Goal: Answer question/provide support: Share knowledge or assist other users

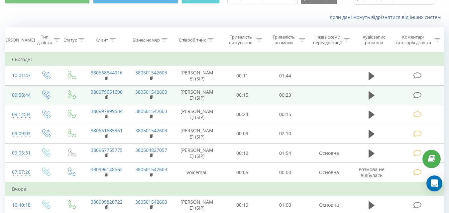
click at [415, 94] on icon at bounding box center [417, 95] width 8 height 7
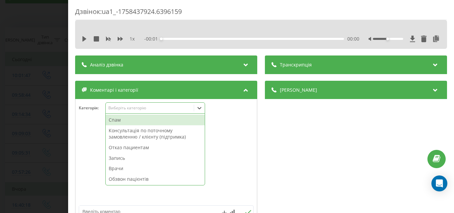
click at [172, 106] on div "Виберіть категорію" at bounding box center [149, 107] width 83 height 5
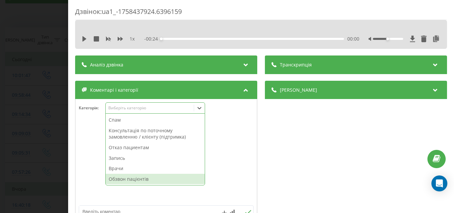
click at [119, 178] on div "Обзвон пацієнтів" at bounding box center [155, 179] width 99 height 11
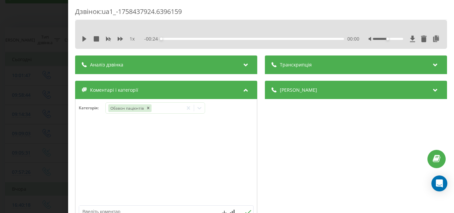
click at [45, 117] on div "Дзвінок : ua1_-1758437924.6396159 1 x - 00:24 00:00 00:00 Транскрипція Для AI-а…" at bounding box center [227, 106] width 454 height 213
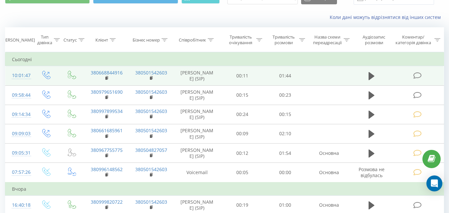
click at [418, 73] on icon at bounding box center [417, 75] width 8 height 7
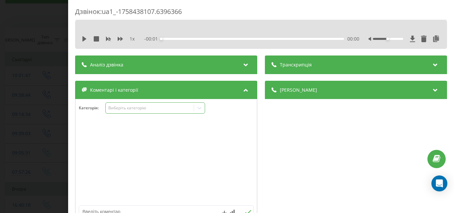
drag, startPoint x: 180, startPoint y: 108, endPoint x: 174, endPoint y: 113, distance: 7.4
click at [180, 109] on div "Виберіть категорію" at bounding box center [149, 107] width 83 height 5
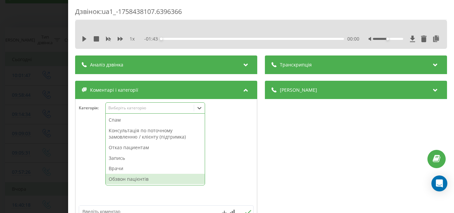
click at [123, 178] on div "Обзвон пацієнтів" at bounding box center [155, 179] width 99 height 11
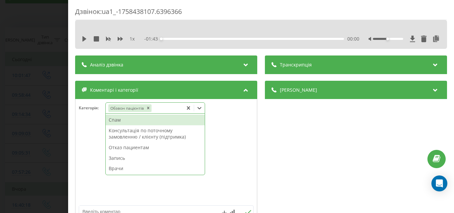
click at [50, 55] on div "Дзвінок : ua1_-1758438107.6396366 1 x - 01:43 00:00 00:00 Транскрипція Для AI-а…" at bounding box center [227, 106] width 454 height 213
click at [172, 107] on div "Виберіть категорію" at bounding box center [149, 107] width 83 height 5
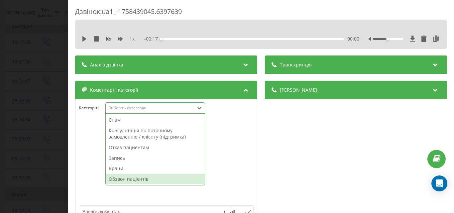
drag, startPoint x: 130, startPoint y: 179, endPoint x: 119, endPoint y: 177, distance: 11.5
click at [130, 179] on div "Обзвон пацієнтів" at bounding box center [155, 179] width 99 height 11
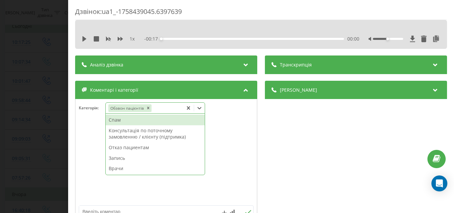
click at [44, 97] on div "Дзвінок : ua1_-1758439045.6397639 1 x - 00:17 00:00 00:00 Транскрипція Для AI-а…" at bounding box center [227, 106] width 454 height 213
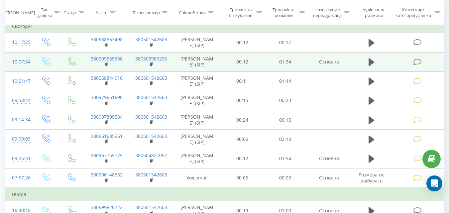
click at [416, 62] on icon at bounding box center [417, 62] width 8 height 7
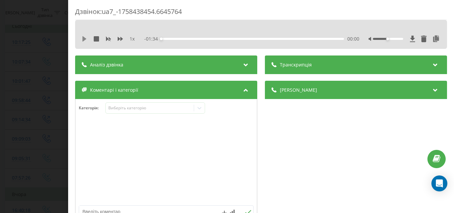
click at [84, 38] on icon at bounding box center [84, 38] width 4 height 5
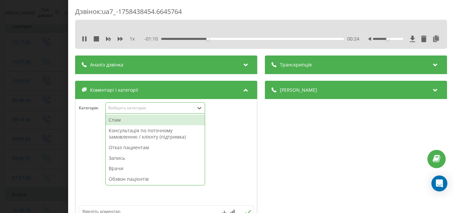
click at [136, 110] on div "Виберіть категорію" at bounding box center [149, 107] width 83 height 5
click at [122, 158] on div "Запись" at bounding box center [155, 158] width 99 height 11
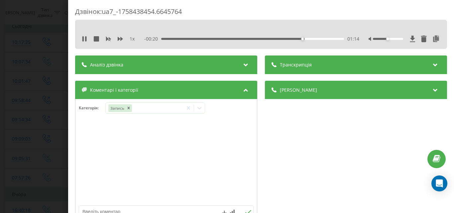
click at [34, 108] on div "Дзвінок : ua7_-1758438454.6645764 1 x - 00:20 01:14 01:14 Транскрипція Для AI-а…" at bounding box center [227, 106] width 454 height 213
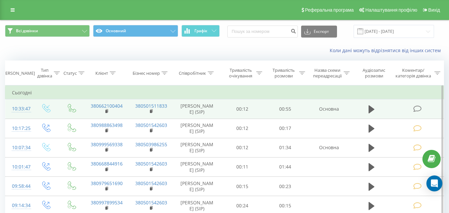
click at [416, 110] on icon at bounding box center [417, 108] width 8 height 7
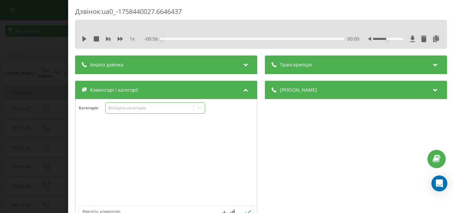
click at [173, 109] on div "Виберіть категорію" at bounding box center [149, 107] width 83 height 5
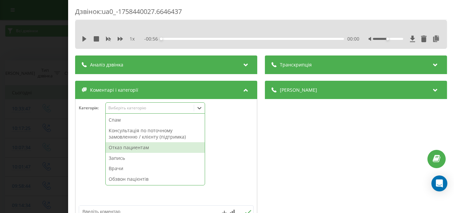
click at [135, 149] on div "Отказ пациентам" at bounding box center [155, 147] width 99 height 11
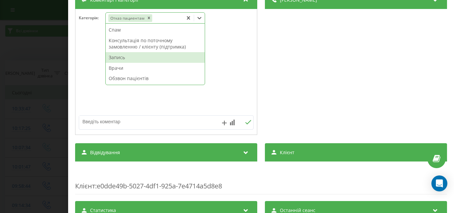
scroll to position [100, 0]
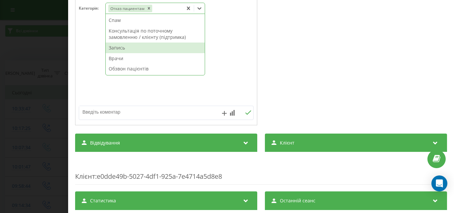
click at [102, 113] on textarea at bounding box center [148, 112] width 139 height 12
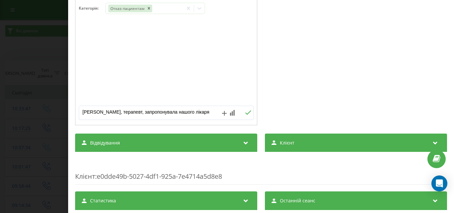
click at [121, 112] on textarea "Ріднєва, терапевт, запропонувала нашого лікаря" at bounding box center [148, 112] width 139 height 12
click at [126, 116] on textarea "Ріднєва, терапевт, повторна консультація, запропонувала нашого лікаря" at bounding box center [148, 112] width 139 height 12
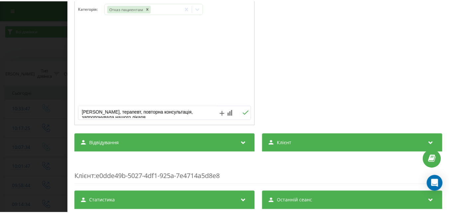
scroll to position [5, 0]
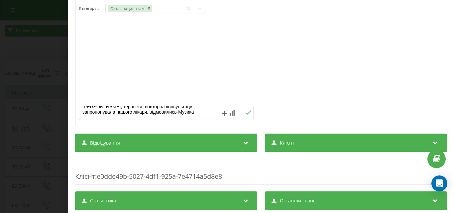
type textarea "Ріднєва, терапевт, повторна консультація, запропонувала нашого лікаря, відмовил…"
click at [31, 45] on div "Дзвінок : ua0_-1758440027.6646437 1 x - 00:56 00:00 00:00 Транскрипція Для AI-а…" at bounding box center [227, 106] width 454 height 213
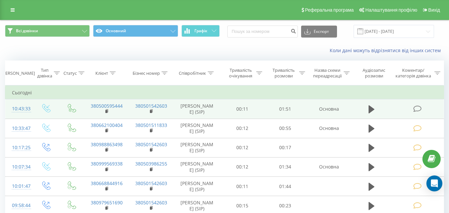
click at [417, 108] on icon at bounding box center [417, 108] width 8 height 7
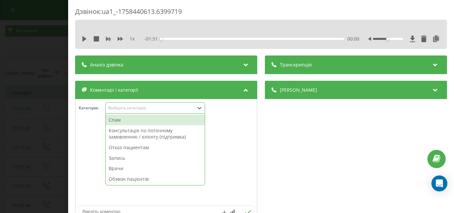
click at [166, 110] on div "Виберіть категорію" at bounding box center [149, 107] width 83 height 5
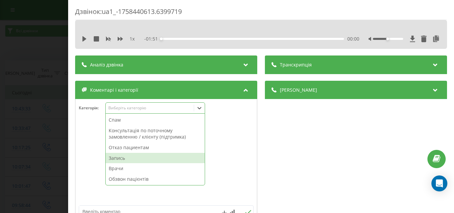
click at [123, 158] on div "Запись" at bounding box center [155, 158] width 99 height 11
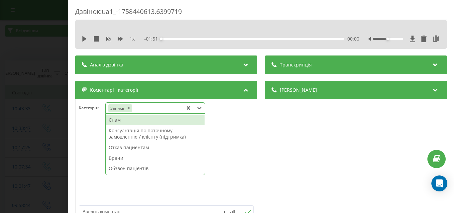
click at [36, 44] on div "Дзвінок : ua1_-1758440613.6399719 1 x - 01:51 00:00 00:00 Транскрипція Для AI-а…" at bounding box center [227, 106] width 454 height 213
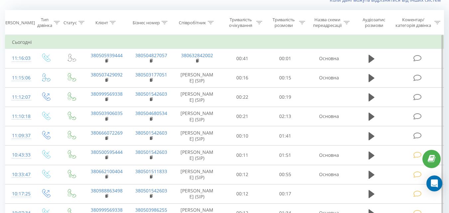
scroll to position [67, 0]
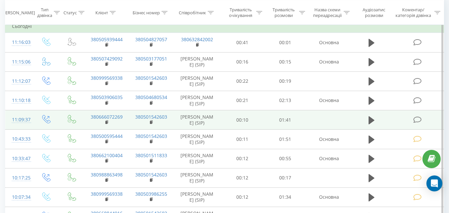
click at [417, 123] on icon at bounding box center [417, 119] width 8 height 7
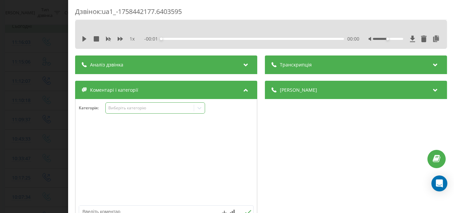
click at [141, 112] on div "Виберіть категорію" at bounding box center [155, 107] width 100 height 11
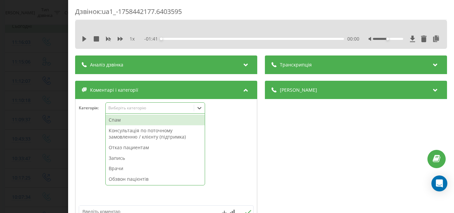
click at [133, 179] on div "Обзвон пацієнтів" at bounding box center [155, 179] width 99 height 11
click at [60, 107] on div "Дзвінок : ua1_-1758442177.6403595 1 x - 01:41 00:00 00:00 Транскрипція Для AI-а…" at bounding box center [227, 106] width 454 height 213
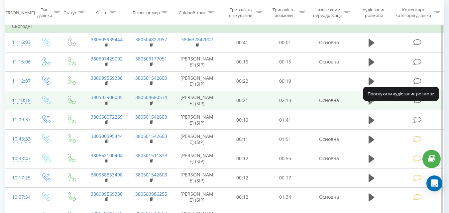
click at [370, 105] on icon at bounding box center [372, 101] width 6 height 8
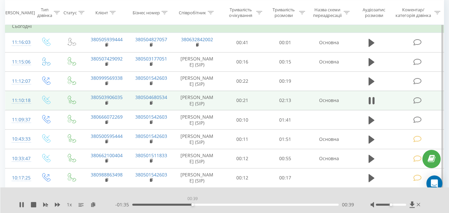
click at [193, 205] on div "00:39" at bounding box center [235, 205] width 207 height 2
click at [219, 204] on div "00:40" at bounding box center [235, 205] width 207 height 2
click at [242, 205] on div "01:11" at bounding box center [235, 205] width 207 height 2
click at [276, 206] on div "01:12" at bounding box center [235, 205] width 207 height 2
click at [307, 205] on div "01:34" at bounding box center [235, 205] width 207 height 2
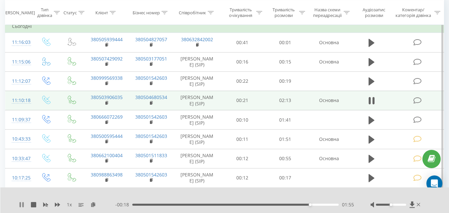
click at [22, 204] on icon at bounding box center [21, 204] width 5 height 5
click at [419, 204] on icon at bounding box center [419, 204] width 4 height 3
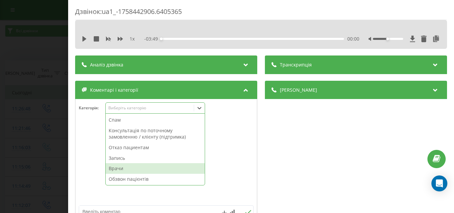
click at [40, 118] on div "Дзвінок : ua1_-1758442906.6405365 1 x - 03:49 00:00 00:00 Транскрипція Для AI-а…" at bounding box center [227, 106] width 454 height 213
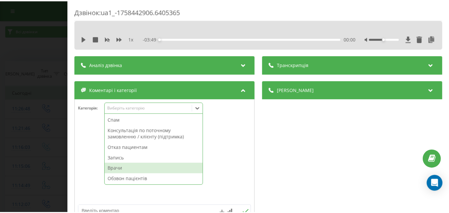
scroll to position [67, 0]
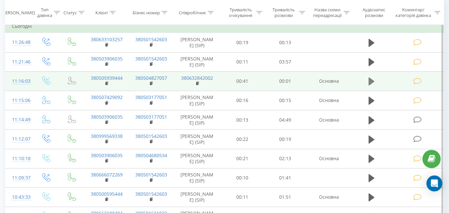
click at [369, 81] on icon at bounding box center [372, 81] width 6 height 8
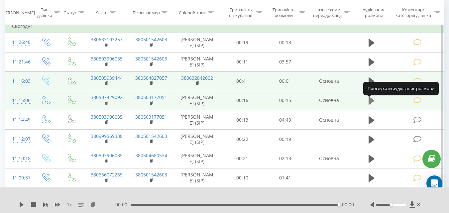
click at [371, 105] on icon at bounding box center [372, 101] width 6 height 8
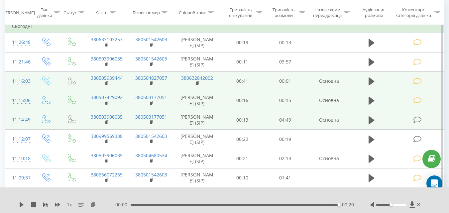
click at [419, 123] on icon at bounding box center [417, 119] width 8 height 7
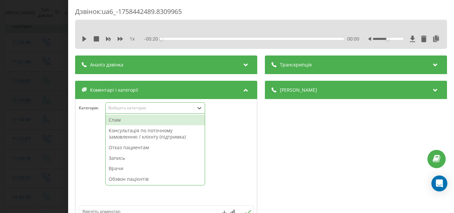
click at [171, 107] on div "Виберіть категорію" at bounding box center [149, 107] width 83 height 5
click at [146, 121] on div "Спам" at bounding box center [155, 120] width 99 height 11
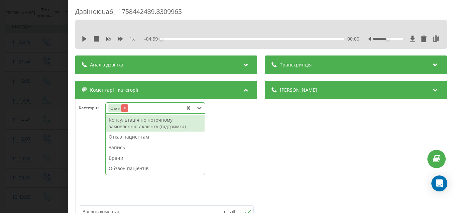
click at [125, 107] on icon "Remove Спам" at bounding box center [124, 108] width 5 height 5
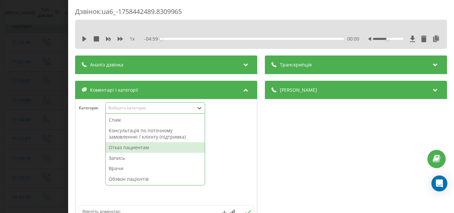
click at [128, 146] on div "Отказ пациентам" at bounding box center [155, 147] width 99 height 11
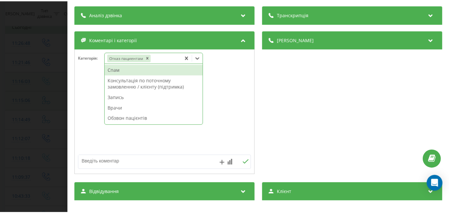
scroll to position [67, 0]
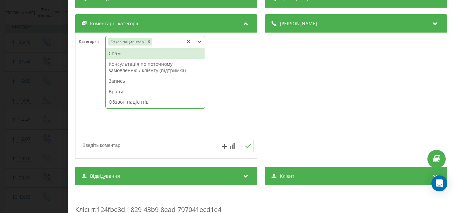
click at [98, 143] on textarea at bounding box center [148, 145] width 139 height 12
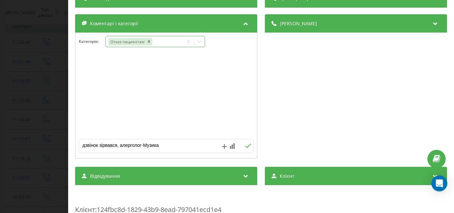
type textarea "дзвінок зірвався, алерголог-Музика"
click at [51, 92] on div "Дзвінок : ua6_-1758442489.8309965 1 x - 04:59 00:00 00:00 Транскрипція Для AI-а…" at bounding box center [227, 106] width 454 height 213
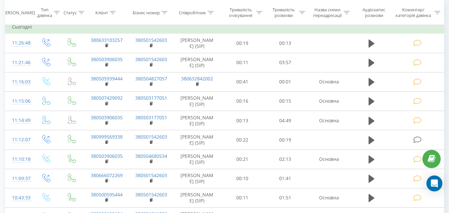
scroll to position [67, 0]
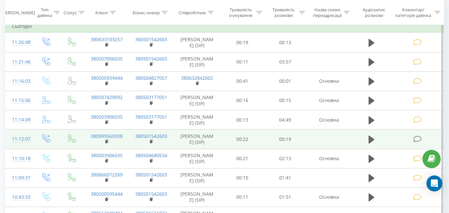
click at [418, 143] on icon at bounding box center [417, 139] width 8 height 7
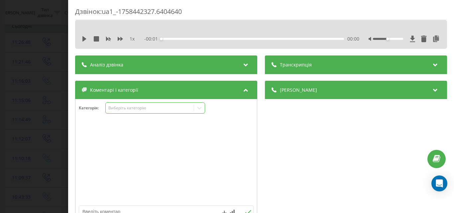
click at [155, 111] on div "Виберіть категорію" at bounding box center [149, 107] width 83 height 5
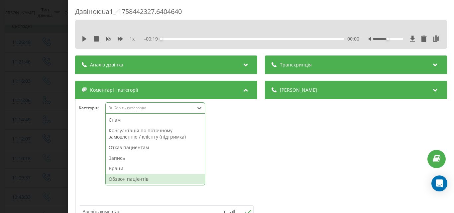
click at [134, 176] on div "Обзвон пацієнтів" at bounding box center [155, 179] width 99 height 11
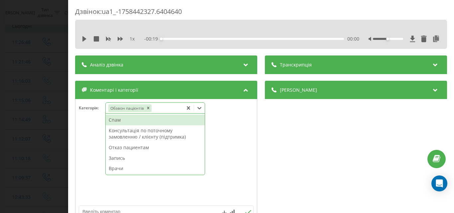
click at [41, 103] on div "Дзвінок : ua1_-1758442327.6404640 1 x - 00:19 00:00 00:00 Транскрипція Для AI-а…" at bounding box center [227, 106] width 454 height 213
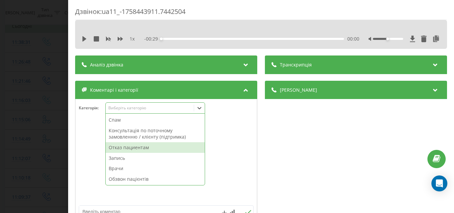
click at [135, 146] on div "Отказ пациентам" at bounding box center [155, 147] width 99 height 11
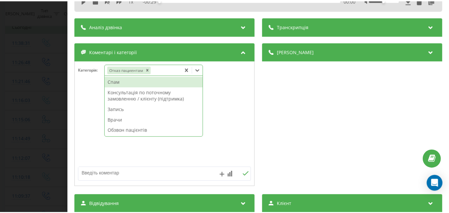
scroll to position [67, 0]
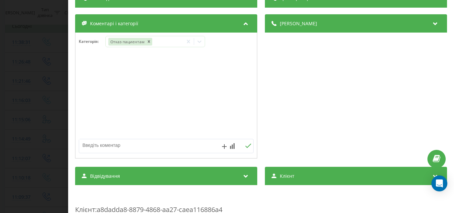
click at [95, 145] on textarea at bounding box center [148, 145] width 139 height 12
type textarea "лор-Музика"
click at [44, 68] on div "Дзвінок : ua11_-1758443911.7442504 1 x - 00:29 00:00 00:00 Транскрипція Для AI-…" at bounding box center [227, 106] width 454 height 213
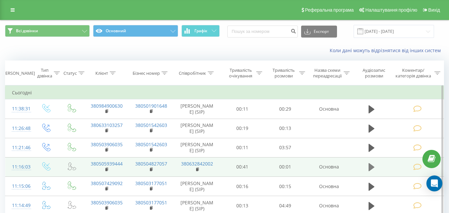
click at [371, 167] on icon at bounding box center [372, 167] width 6 height 8
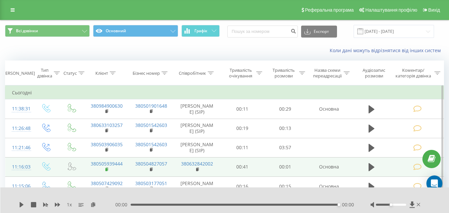
click at [106, 169] on rect at bounding box center [106, 169] width 2 height 3
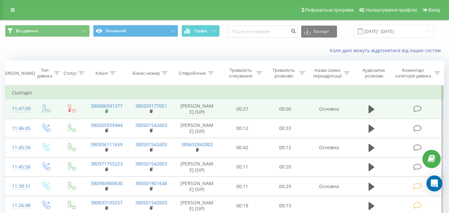
click at [106, 113] on rect at bounding box center [106, 111] width 2 height 3
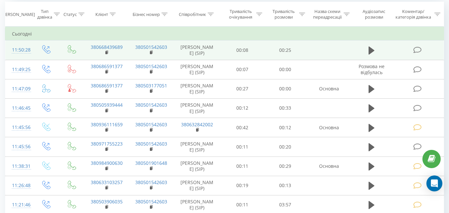
scroll to position [67, 0]
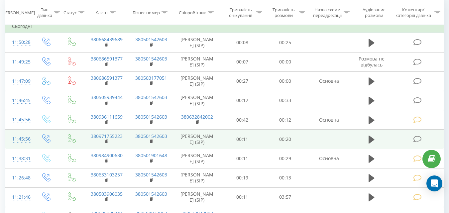
click at [418, 143] on icon at bounding box center [417, 139] width 8 height 7
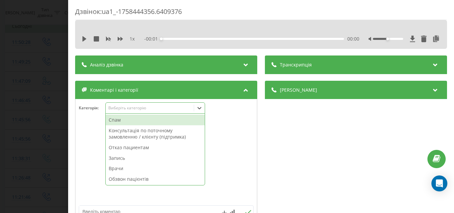
click at [160, 106] on div "Виберіть категорію" at bounding box center [149, 107] width 83 height 5
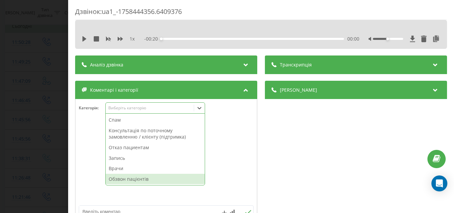
drag, startPoint x: 132, startPoint y: 176, endPoint x: 141, endPoint y: 178, distance: 9.5
click at [132, 176] on div "Обзвон пацієнтів" at bounding box center [155, 179] width 99 height 11
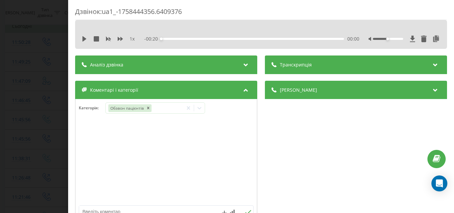
click at [51, 122] on div "Дзвінок : ua1_-1758444356.6409376 1 x - 00:20 00:00 00:00 Транскрипція Для AI-а…" at bounding box center [227, 106] width 454 height 213
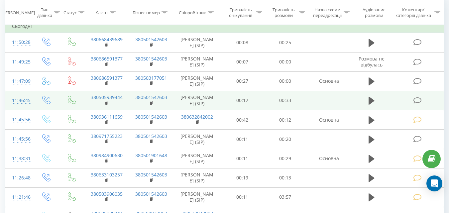
click at [417, 103] on icon at bounding box center [417, 100] width 8 height 7
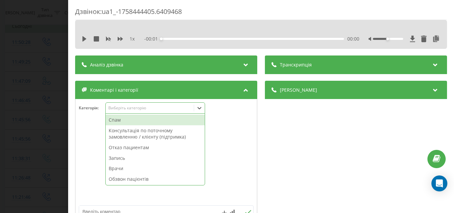
click at [166, 105] on div "Виберіть категорію" at bounding box center [150, 108] width 88 height 6
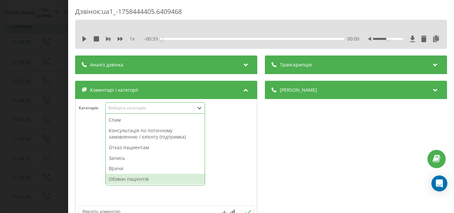
drag, startPoint x: 127, startPoint y: 182, endPoint x: 84, endPoint y: 153, distance: 52.2
click at [127, 182] on div "Обзвон пацієнтів" at bounding box center [155, 179] width 99 height 11
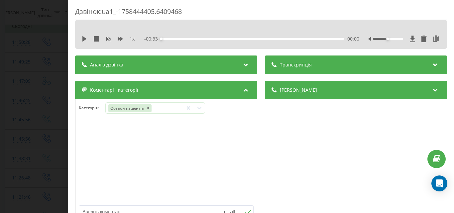
click at [39, 108] on div "Дзвінок : ua1_-1758444405.6409468 1 x - 00:33 00:00 00:00 Транскрипція Для AI-а…" at bounding box center [227, 106] width 454 height 213
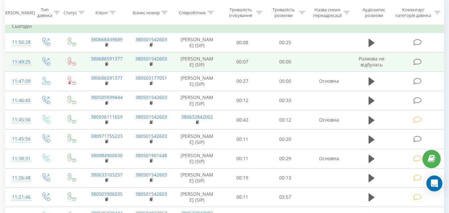
click at [414, 61] on icon at bounding box center [417, 62] width 8 height 7
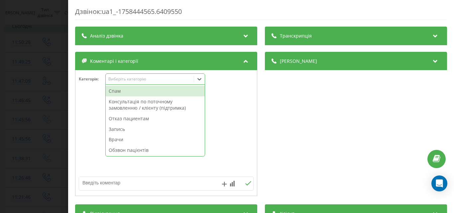
drag, startPoint x: 156, startPoint y: 76, endPoint x: 157, endPoint y: 80, distance: 3.9
click at [156, 76] on div "Виберіть категорію" at bounding box center [150, 79] width 88 height 6
drag, startPoint x: 151, startPoint y: 92, endPoint x: 115, endPoint y: 91, distance: 36.3
click at [151, 92] on div "Спам" at bounding box center [155, 91] width 99 height 11
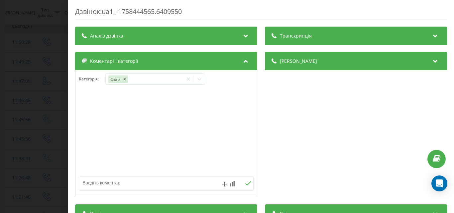
click at [32, 70] on div "Дзвінок : ua1_-1758444565.6409550 Транскрипція Для AI-аналізу майбутніх дзвінкі…" at bounding box center [227, 106] width 454 height 213
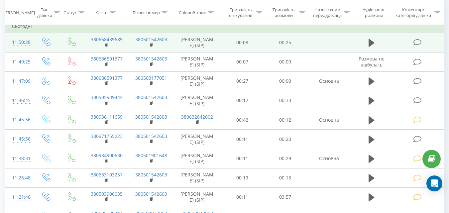
click at [418, 41] on icon at bounding box center [417, 42] width 8 height 7
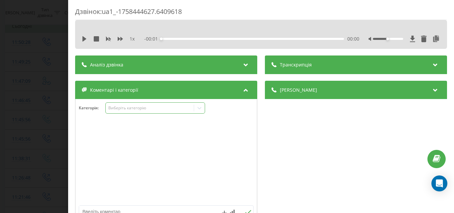
click at [163, 107] on div "Виберіть категорію" at bounding box center [149, 107] width 83 height 5
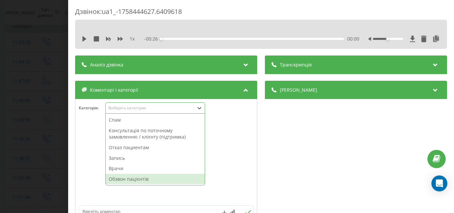
drag, startPoint x: 130, startPoint y: 178, endPoint x: 86, endPoint y: 154, distance: 50.1
click at [130, 178] on div "Обзвон пацієнтів" at bounding box center [155, 179] width 99 height 11
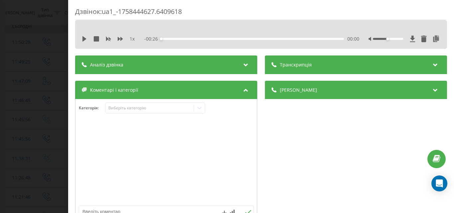
click at [58, 93] on div "Дзвінок : ua1_-1758444627.6409618 1 x - 00:26 00:00 00:00 Транскрипція Для AI-а…" at bounding box center [227, 106] width 454 height 213
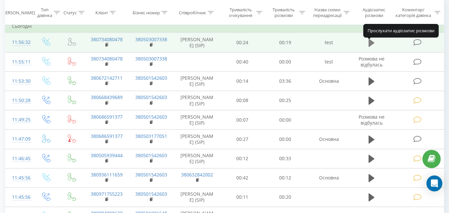
click at [371, 45] on icon at bounding box center [372, 43] width 6 height 8
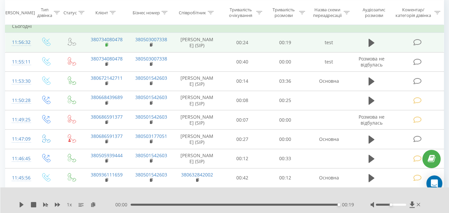
click at [106, 47] on rect at bounding box center [106, 45] width 2 height 3
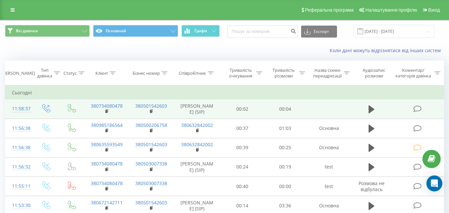
drag, startPoint x: 415, startPoint y: 108, endPoint x: 374, endPoint y: 101, distance: 41.6
click at [415, 108] on icon at bounding box center [417, 108] width 8 height 7
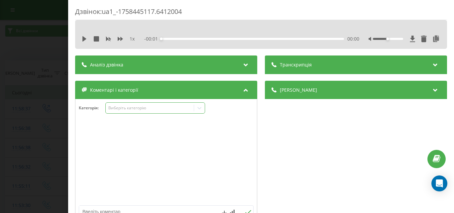
click at [166, 110] on div "Виберіть категорію" at bounding box center [149, 107] width 83 height 5
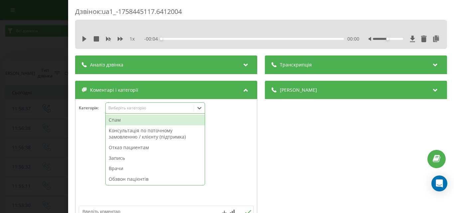
drag, startPoint x: 123, startPoint y: 117, endPoint x: 30, endPoint y: 48, distance: 116.4
click at [122, 117] on div "Спам" at bounding box center [155, 120] width 99 height 11
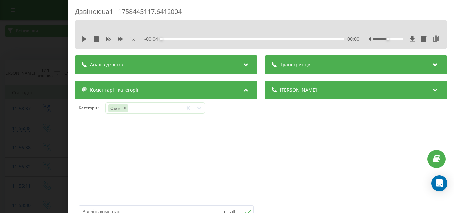
click at [30, 48] on div "Дзвінок : ua1_-1758445117.6412004 1 x - 00:04 00:00 00:00 Транскрипція Для AI-а…" at bounding box center [227, 106] width 454 height 213
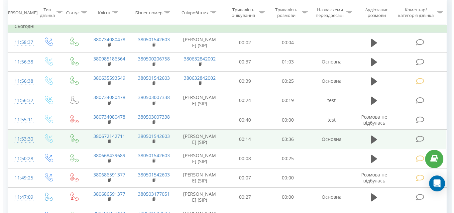
scroll to position [100, 0]
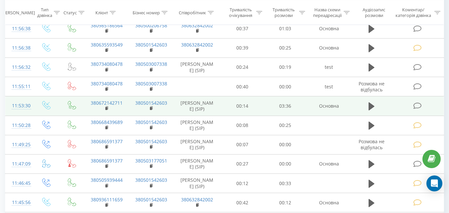
click at [418, 109] on icon at bounding box center [417, 105] width 8 height 7
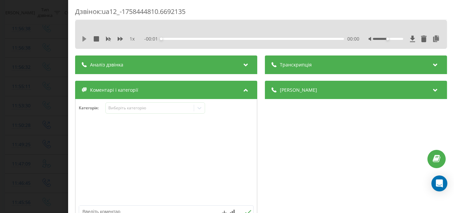
click at [83, 38] on icon at bounding box center [84, 38] width 4 height 5
click at [168, 39] on div "00:09" at bounding box center [252, 39] width 183 height 2
click at [175, 38] on div "00:10" at bounding box center [252, 39] width 183 height 2
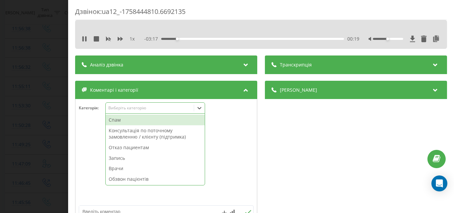
click at [156, 108] on div "Виберіть категорію" at bounding box center [149, 107] width 83 height 5
click at [139, 149] on div "Отказ пациентам" at bounding box center [155, 147] width 99 height 11
click at [84, 40] on icon at bounding box center [84, 38] width 5 height 5
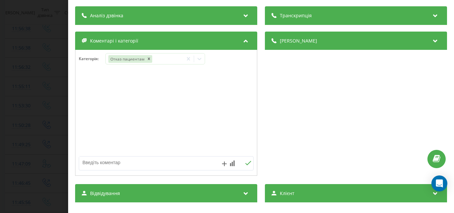
scroll to position [67, 0]
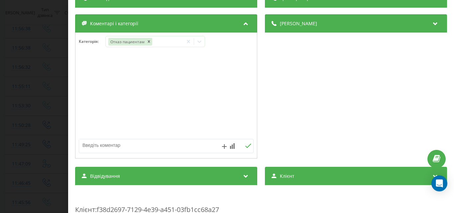
click at [121, 146] on textarea at bounding box center [148, 145] width 139 height 12
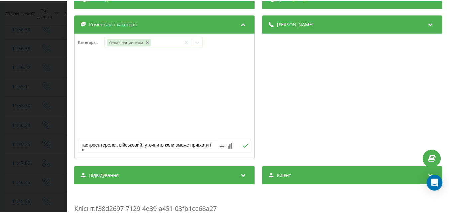
scroll to position [2, 0]
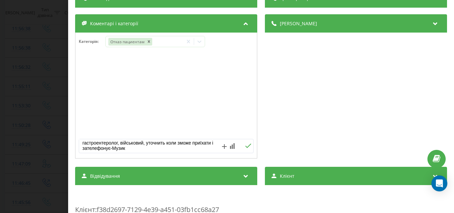
type textarea "гастроентеролог, військовий, уточнить коли зможе приїхати і зателефонує-Музика"
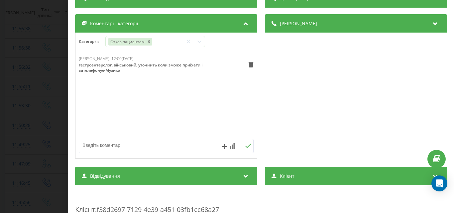
click at [48, 34] on div "Дзвінок : ua12_-1758444810.6692135 1 x - 03:14 00:22 00:22 Транскрипція Для AI-…" at bounding box center [227, 106] width 454 height 213
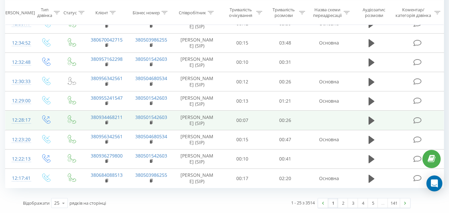
scroll to position [441, 0]
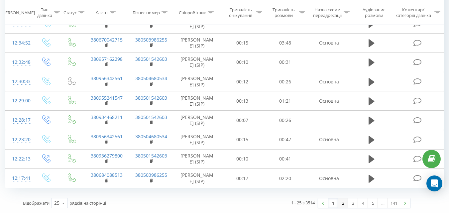
click at [342, 202] on link "2" at bounding box center [343, 203] width 10 height 9
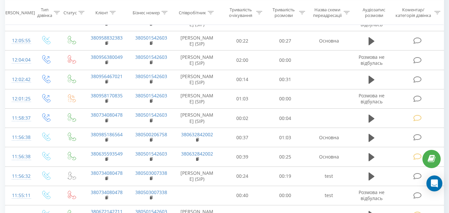
scroll to position [249, 0]
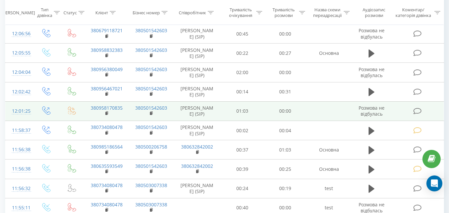
click at [416, 115] on icon at bounding box center [417, 111] width 8 height 7
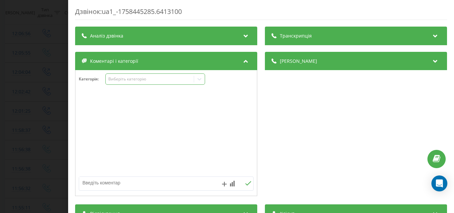
click at [155, 82] on div "Виберіть категорію" at bounding box center [150, 79] width 88 height 6
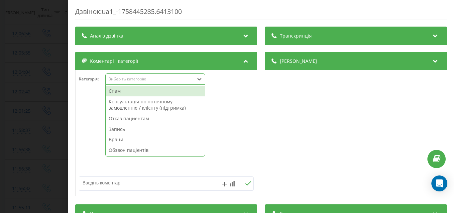
click at [151, 89] on div "Спам" at bounding box center [155, 91] width 99 height 11
click at [46, 83] on div "Дзвінок : ua1_-1758445285.6413100 Транскрипція Для AI-аналізу майбутніх дзвінкі…" at bounding box center [227, 106] width 454 height 213
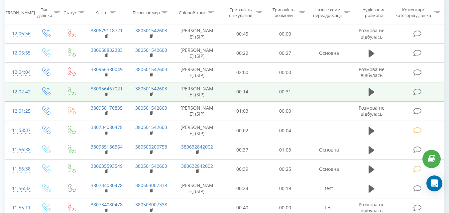
click at [416, 95] on icon at bounding box center [417, 91] width 8 height 7
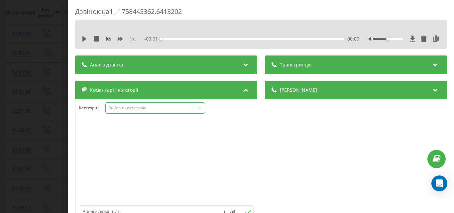
click at [164, 107] on div "Виберіть категорію" at bounding box center [149, 107] width 83 height 5
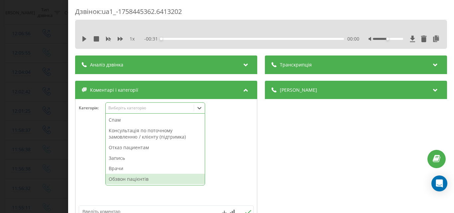
click at [132, 177] on div "Обзвон пацієнтів" at bounding box center [155, 179] width 99 height 11
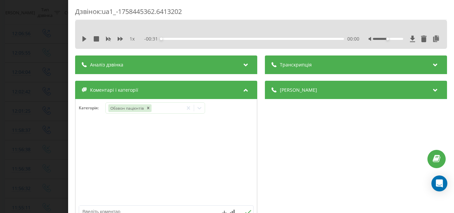
click at [50, 124] on div "Дзвінок : ua1_-1758445362.6413202 1 x - 00:31 00:00 00:00 Транскрипція Для AI-а…" at bounding box center [227, 106] width 454 height 213
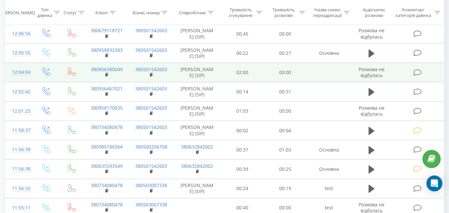
click at [416, 76] on icon at bounding box center [417, 72] width 8 height 7
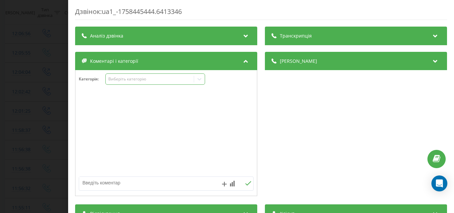
click at [150, 82] on div "Виберіть категорію" at bounding box center [150, 79] width 88 height 6
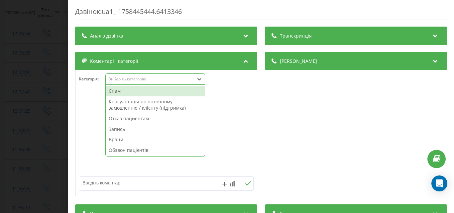
click at [146, 90] on div "Спам" at bounding box center [155, 91] width 99 height 11
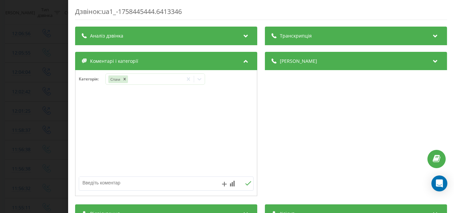
click at [26, 78] on div "Дзвінок : ua1_-1758445444.6413346 Транскрипція Для AI-аналізу майбутніх дзвінкі…" at bounding box center [227, 106] width 454 height 213
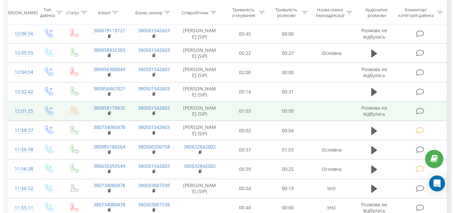
scroll to position [216, 0]
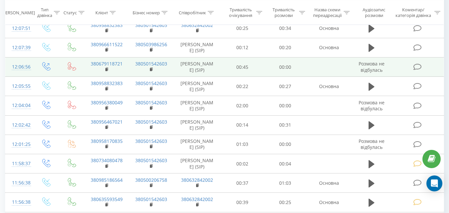
click at [416, 71] on icon at bounding box center [417, 67] width 8 height 7
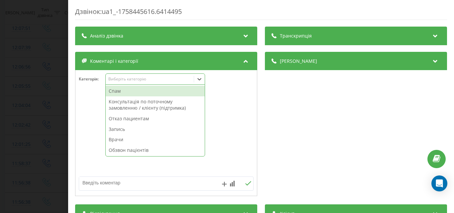
click at [164, 78] on div "Виберіть категорію" at bounding box center [149, 78] width 83 height 5
click at [122, 87] on div "Спам" at bounding box center [155, 91] width 99 height 11
click at [55, 81] on div "Дзвінок : ua1_-1758445616.6414495 Транскрипція Для AI-аналізу майбутніх дзвінкі…" at bounding box center [227, 106] width 454 height 213
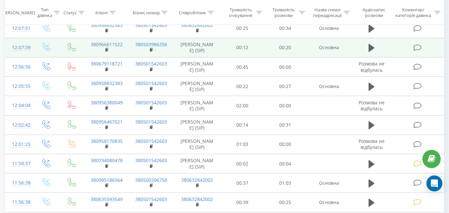
click at [417, 50] on icon at bounding box center [417, 47] width 8 height 7
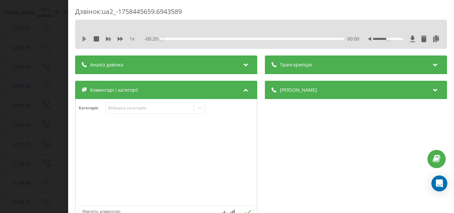
click at [83, 39] on icon at bounding box center [84, 38] width 4 height 5
click at [133, 108] on div "Виберіть категорію" at bounding box center [149, 107] width 83 height 5
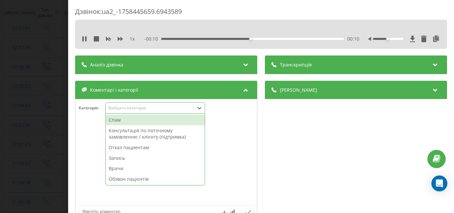
click at [126, 146] on div "Отказ пациентам" at bounding box center [155, 147] width 99 height 11
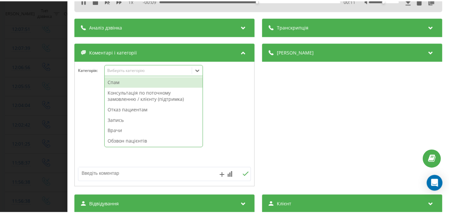
scroll to position [67, 0]
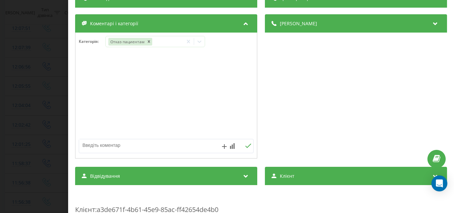
click at [96, 148] on textarea at bounding box center [148, 145] width 139 height 12
type textarea "ренген-Музика"
click at [38, 85] on div "Дзвінок : ua2_-1758445659.6943589 1 x 00:00 00:20 00:20 Транскрипція Для AI-ана…" at bounding box center [227, 106] width 454 height 213
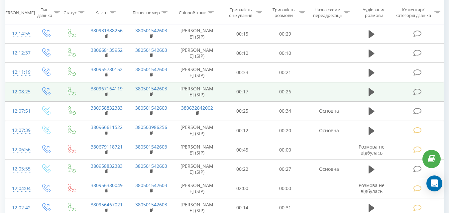
click at [416, 95] on icon at bounding box center [417, 91] width 8 height 7
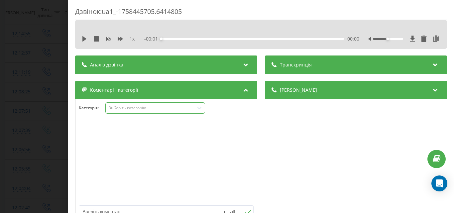
click at [154, 107] on div "Виберіть категорію" at bounding box center [149, 107] width 83 height 5
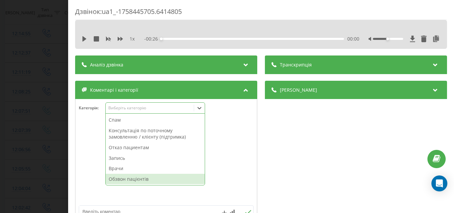
click at [130, 177] on div "Обзвон пацієнтів" at bounding box center [155, 179] width 99 height 11
click at [36, 112] on div "Дзвінок : ua1_-1758445705.6414805 1 x - 00:26 00:00 00:00 Транскрипція Для AI-а…" at bounding box center [227, 106] width 454 height 213
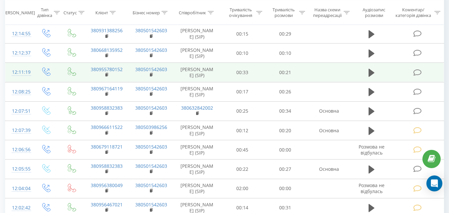
click at [420, 76] on icon at bounding box center [417, 72] width 8 height 7
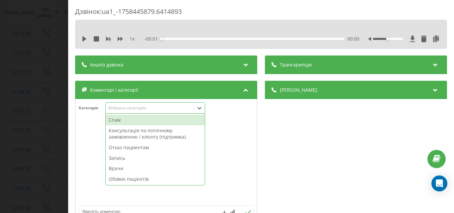
click at [160, 108] on div "Виберіть категорію" at bounding box center [149, 107] width 83 height 5
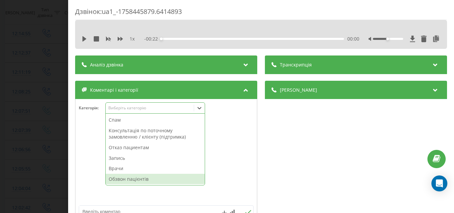
click at [126, 179] on div "Обзвон пацієнтів" at bounding box center [155, 179] width 99 height 11
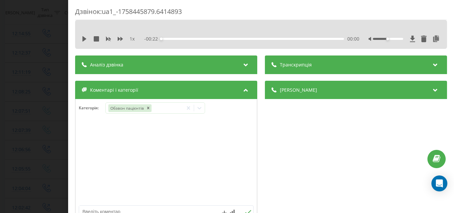
click at [35, 101] on div "Дзвінок : ua1_-1758445879.6414893 1 x - 00:22 00:00 00:00 Транскрипція Для AI-а…" at bounding box center [227, 106] width 454 height 213
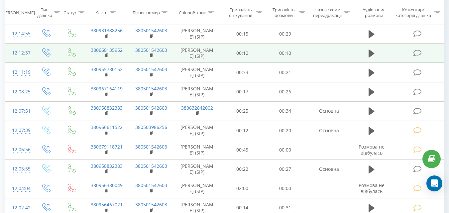
click at [417, 57] on icon at bounding box center [417, 53] width 8 height 7
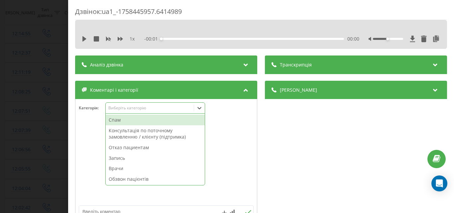
click at [175, 108] on div "Виберіть категорію" at bounding box center [149, 107] width 83 height 5
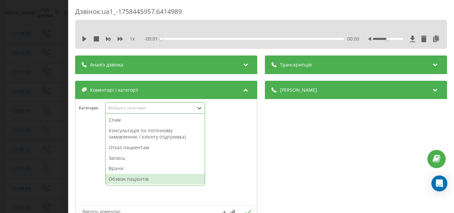
click at [133, 179] on div "Обзвон пацієнтів" at bounding box center [155, 179] width 99 height 11
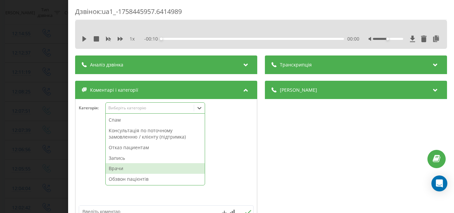
click at [62, 121] on div "Дзвінок : ua1_-1758445957.6414989 1 x - 00:10 00:00 00:00 Транскрипція Для AI-а…" at bounding box center [227, 106] width 454 height 213
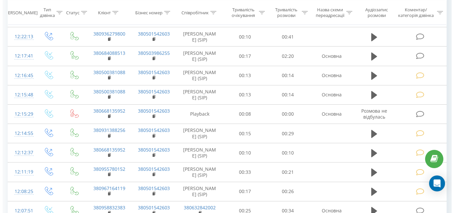
scroll to position [116, 0]
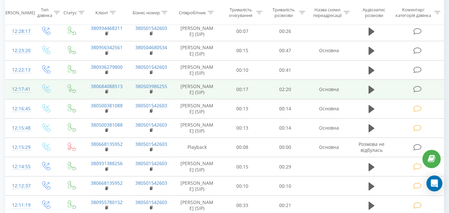
click at [415, 89] on icon at bounding box center [417, 89] width 8 height 7
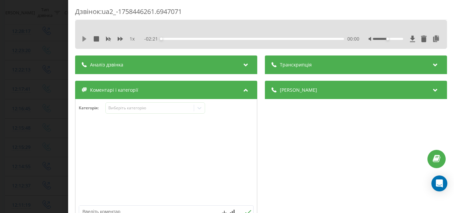
click at [83, 39] on icon at bounding box center [84, 38] width 4 height 5
click at [127, 109] on div "Виберіть категорію" at bounding box center [149, 107] width 83 height 5
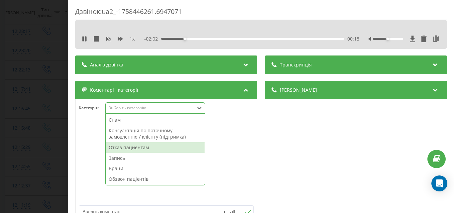
click at [125, 146] on div "Отказ пациентам" at bounding box center [155, 147] width 99 height 11
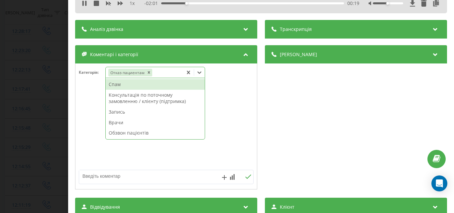
scroll to position [67, 0]
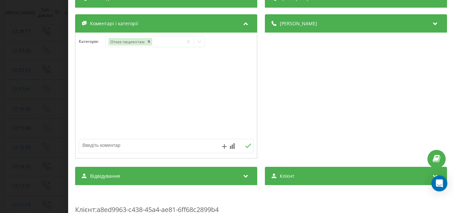
click at [89, 144] on textarea at bounding box center [148, 145] width 139 height 12
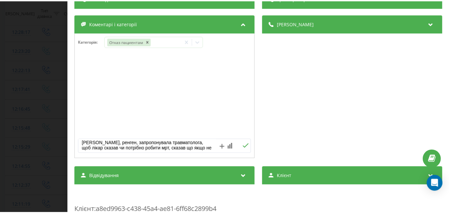
scroll to position [8, 0]
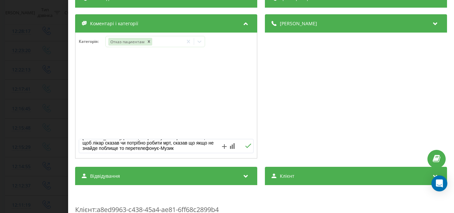
type textarea "мрт коліна, ренген, запропонувала травматолога, щоб лікар сказав чи потрібно ро…"
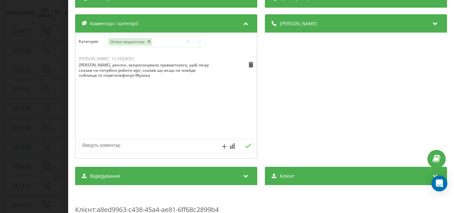
click at [40, 79] on div "Дзвінок : ua2_-1758446261.6947071 1 x 00:00 02:21 02:21 Транскрипція Для AI-ана…" at bounding box center [227, 106] width 454 height 213
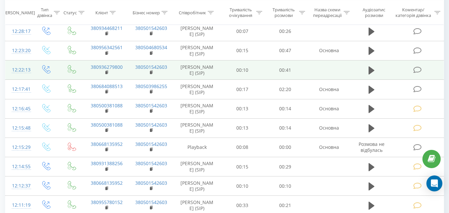
click at [418, 69] on icon at bounding box center [417, 70] width 8 height 7
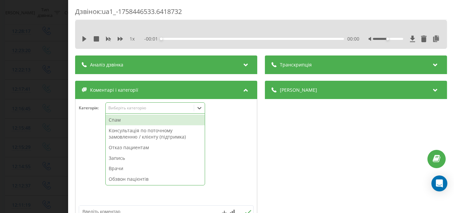
click at [169, 107] on div "Виберіть категорію" at bounding box center [149, 107] width 83 height 5
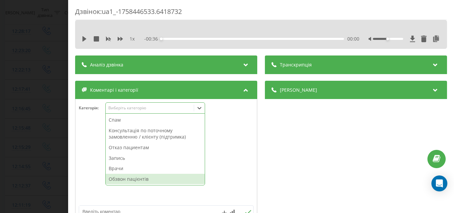
click at [134, 179] on div "Обзвон пацієнтів" at bounding box center [155, 179] width 99 height 11
click at [53, 114] on div "Дзвінок : ua1_-1758446533.6418732 1 x - 00:36 00:00 00:00 Транскрипція Для AI-а…" at bounding box center [227, 106] width 454 height 213
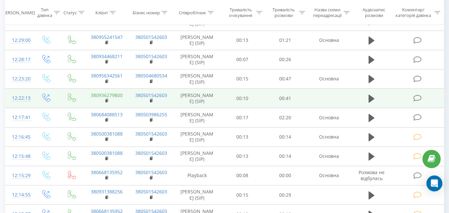
scroll to position [83, 0]
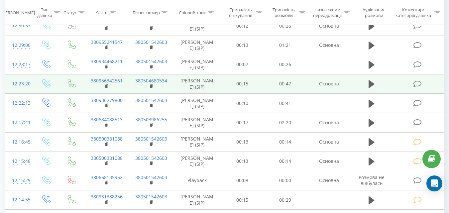
click at [416, 82] on icon at bounding box center [417, 83] width 8 height 7
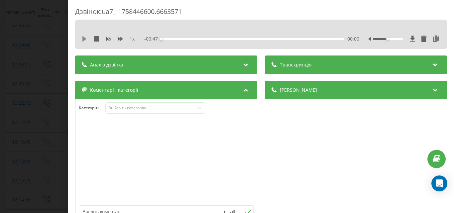
click at [83, 38] on icon at bounding box center [84, 38] width 4 height 5
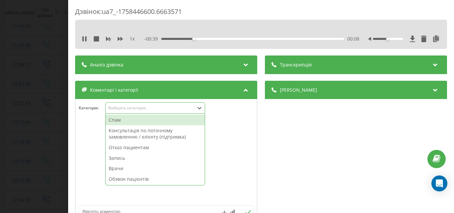
click at [136, 109] on div "Виберіть категорію" at bounding box center [149, 107] width 83 height 5
click at [134, 134] on div "Консультація по поточному замовленню / клієнту (підтримка)" at bounding box center [155, 133] width 99 height 17
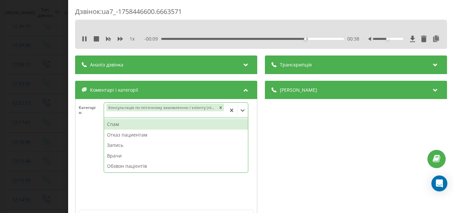
click at [50, 121] on div "Дзвінок : ua7_-1758446600.6663571 1 x - 00:09 00:38 00:38 Транскрипція Для AI-а…" at bounding box center [227, 106] width 454 height 213
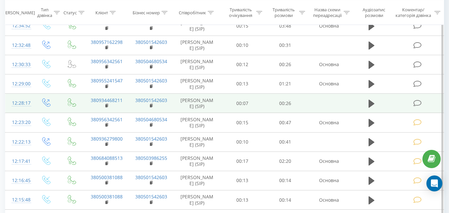
click at [420, 102] on icon at bounding box center [417, 103] width 8 height 7
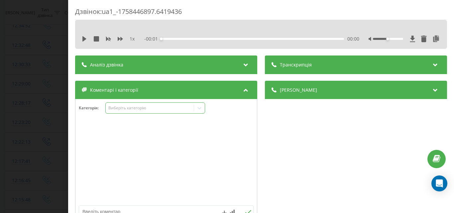
click at [165, 104] on div "Виберіть категорію" at bounding box center [155, 107] width 100 height 11
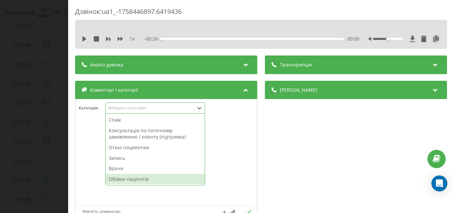
drag, startPoint x: 134, startPoint y: 181, endPoint x: 104, endPoint y: 168, distance: 32.6
click at [134, 181] on div "Обзвон пацієнтів" at bounding box center [155, 179] width 99 height 11
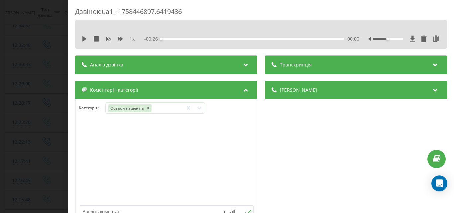
click at [52, 118] on div "Дзвінок : ua1_-1758446897.6419436 1 x - 00:26 00:00 00:00 Транскрипція Для AI-а…" at bounding box center [227, 106] width 454 height 213
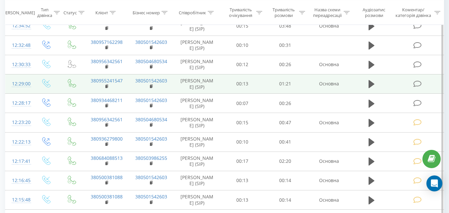
click at [416, 83] on icon at bounding box center [417, 83] width 8 height 7
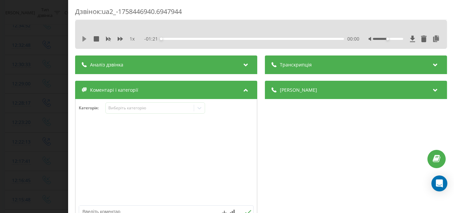
click at [86, 39] on icon at bounding box center [84, 38] width 4 height 5
click at [127, 106] on div "Виберіть категорію" at bounding box center [149, 107] width 83 height 5
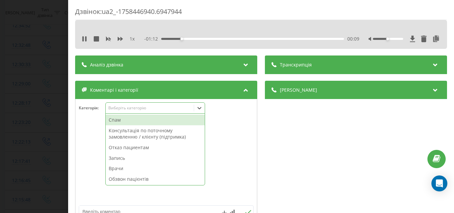
click at [136, 134] on div "Консультація по поточному замовленню / клієнту (підтримка)" at bounding box center [155, 133] width 99 height 17
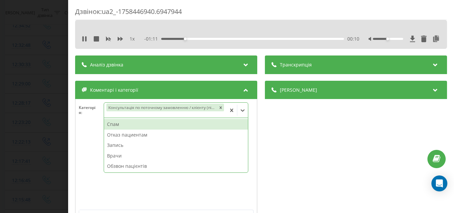
click at [52, 108] on div "Дзвінок : ua2_-1758446940.6947944 1 x - 01:11 00:10 00:10 Транскрипція Для AI-а…" at bounding box center [227, 106] width 454 height 213
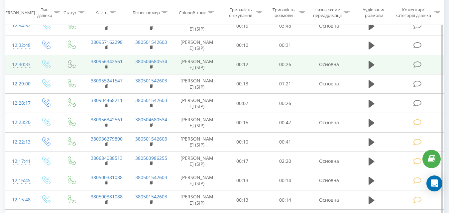
click at [418, 62] on icon at bounding box center [417, 64] width 8 height 7
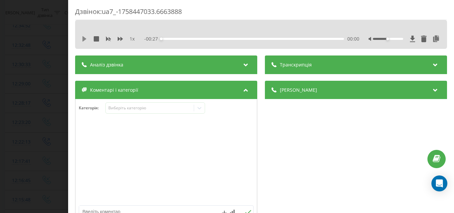
click at [86, 39] on icon at bounding box center [84, 38] width 4 height 5
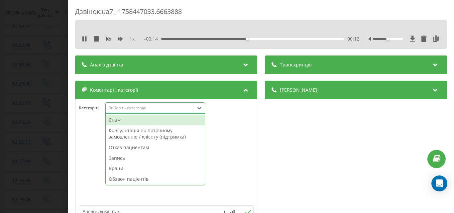
click at [128, 109] on div "Виберіть категорію" at bounding box center [149, 107] width 83 height 5
click at [136, 134] on div "Консультація по поточному замовленню / клієнту (підтримка)" at bounding box center [155, 133] width 99 height 17
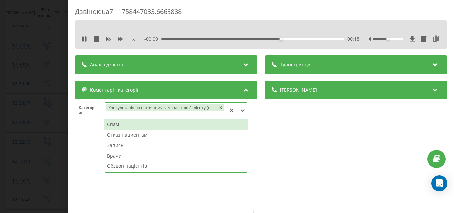
click at [57, 107] on div "Дзвінок : ua7_-1758447033.6663888 1 x - 00:09 00:18 00:18 Транскрипція Для AI-а…" at bounding box center [227, 106] width 454 height 213
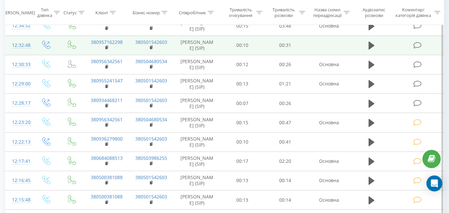
click at [416, 43] on icon at bounding box center [417, 45] width 8 height 7
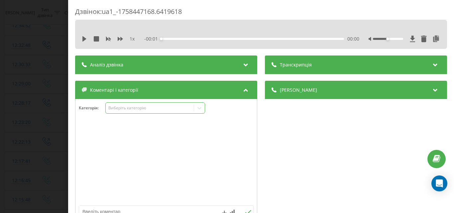
click at [167, 109] on div "Виберіть категорію" at bounding box center [149, 107] width 83 height 5
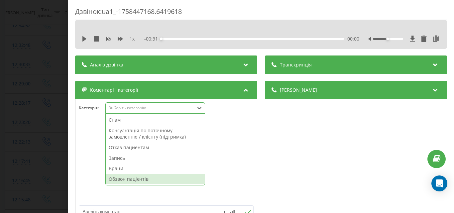
drag, startPoint x: 134, startPoint y: 181, endPoint x: 19, endPoint y: 105, distance: 138.1
click at [133, 181] on div "Обзвон пацієнтів" at bounding box center [155, 179] width 99 height 11
click at [19, 105] on div "Дзвінок : ua1_-1758447168.6419618 1 x - 00:31 00:00 00:00 Транскрипція Для AI-а…" at bounding box center [227, 106] width 454 height 213
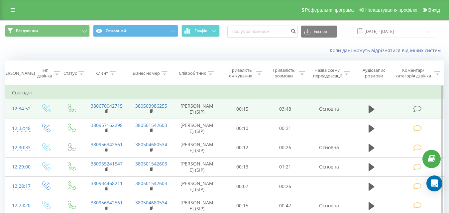
click at [415, 108] on icon at bounding box center [417, 108] width 8 height 7
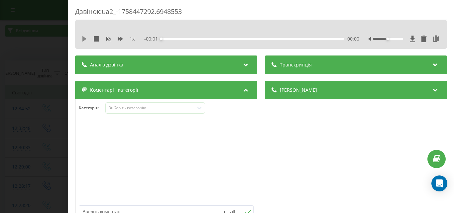
click at [84, 39] on icon at bounding box center [84, 38] width 4 height 5
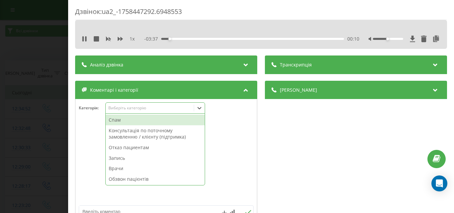
click at [133, 109] on div "Виберіть категорію" at bounding box center [149, 107] width 83 height 5
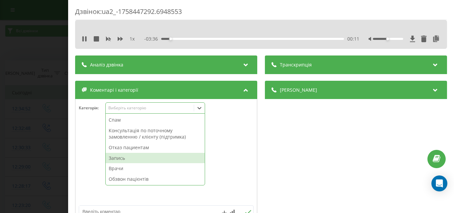
click at [128, 156] on div "Запись" at bounding box center [155, 158] width 99 height 11
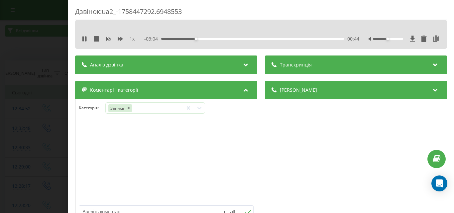
click at [60, 131] on div "Дзвінок : ua2_-1758447292.6948553 1 x - 03:04 00:44 00:44 Транскрипція Для AI-а…" at bounding box center [227, 106] width 454 height 213
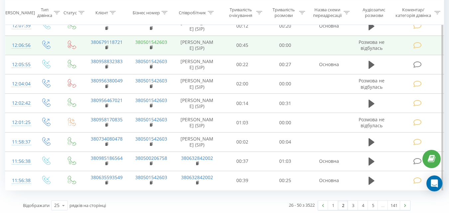
scroll to position [405, 0]
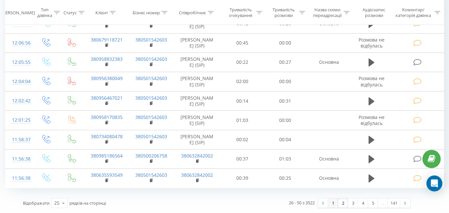
click at [332, 203] on link "1" at bounding box center [333, 203] width 10 height 9
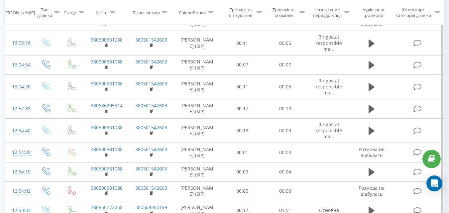
scroll to position [177, 0]
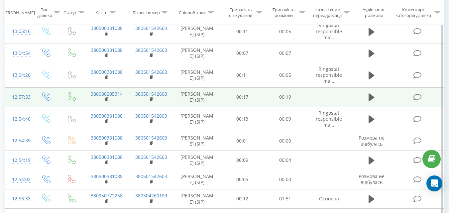
click at [417, 101] on icon at bounding box center [417, 97] width 8 height 7
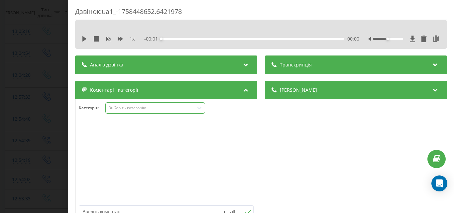
click at [168, 110] on div "Виберіть категорію" at bounding box center [149, 107] width 83 height 5
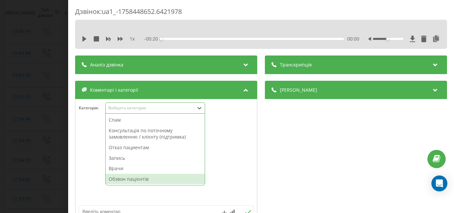
click at [131, 180] on div "Обзвон пацієнтів" at bounding box center [155, 179] width 99 height 11
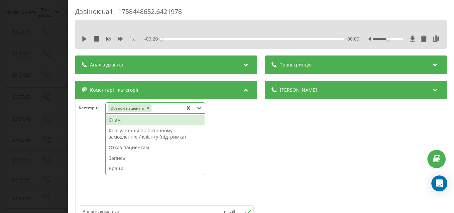
click at [42, 115] on div "Дзвінок : ua1_-1758448652.6421978 1 x - 00:20 00:00 00:00 Транскрипція Для AI-а…" at bounding box center [227, 106] width 454 height 213
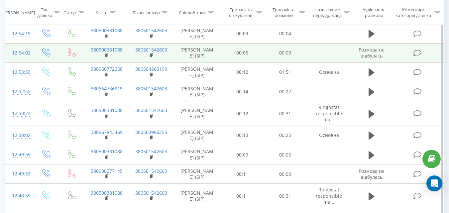
scroll to position [310, 0]
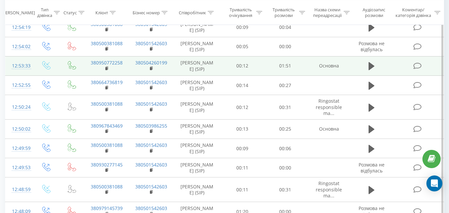
click at [416, 70] on icon at bounding box center [417, 66] width 8 height 7
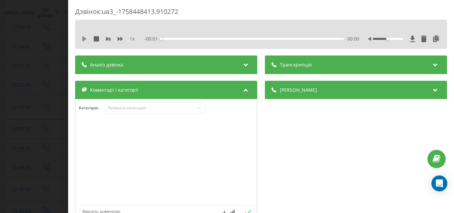
click at [84, 38] on icon at bounding box center [84, 38] width 4 height 5
click at [144, 107] on div "Виберіть категорію" at bounding box center [149, 107] width 83 height 5
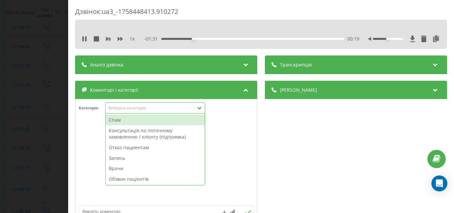
click at [123, 157] on div "Запись" at bounding box center [155, 158] width 99 height 11
click at [44, 82] on div "Дзвінок : ua3_-1758448413.910272 1 x - 01:28 00:23 00:23 Транскрипція Для AI-ан…" at bounding box center [227, 106] width 454 height 213
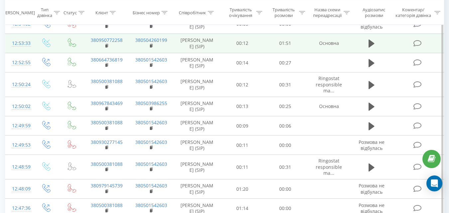
scroll to position [343, 0]
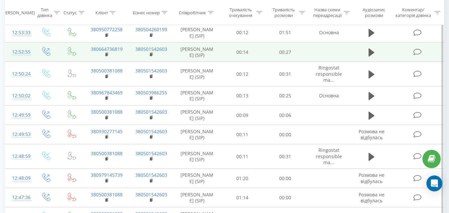
click at [419, 56] on icon at bounding box center [417, 52] width 8 height 7
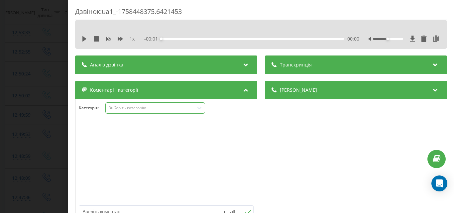
click at [177, 108] on div "Виберіть категорію" at bounding box center [149, 107] width 83 height 5
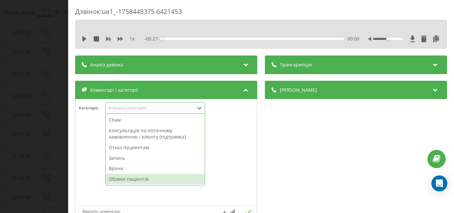
click at [123, 182] on div "Обзвон пацієнтів" at bounding box center [155, 179] width 99 height 11
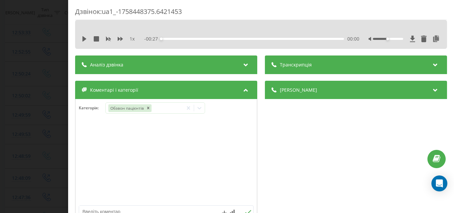
click at [48, 123] on div "Дзвінок : ua1_-1758448375.6421453 1 x - 00:27 00:00 00:00 Транскрипція Для AI-а…" at bounding box center [227, 106] width 454 height 213
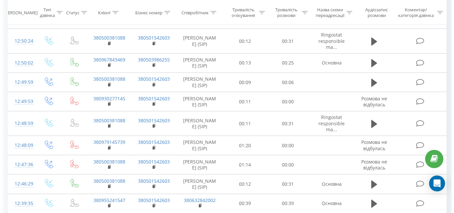
scroll to position [376, 0]
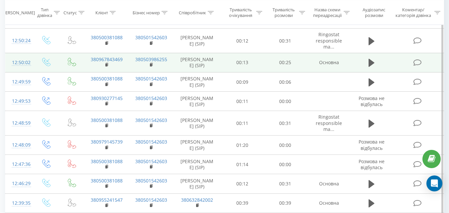
click at [417, 66] on icon at bounding box center [417, 62] width 8 height 7
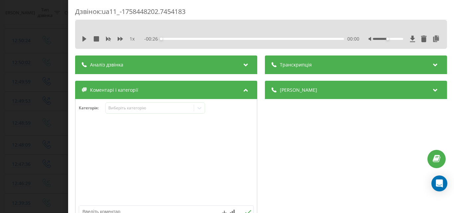
drag, startPoint x: 84, startPoint y: 36, endPoint x: 94, endPoint y: 65, distance: 30.7
click at [84, 36] on icon at bounding box center [84, 38] width 5 height 5
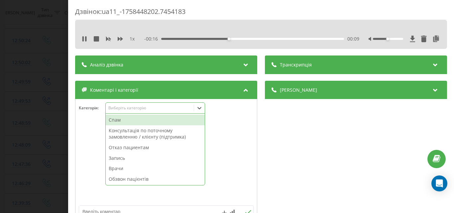
click at [132, 105] on div "Виберіть категорію" at bounding box center [149, 107] width 83 height 5
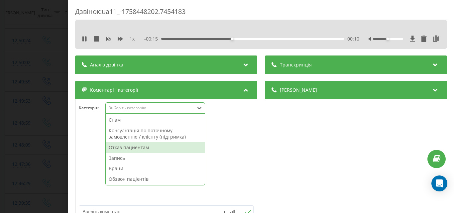
click at [135, 147] on div "Отказ пациентам" at bounding box center [155, 147] width 99 height 11
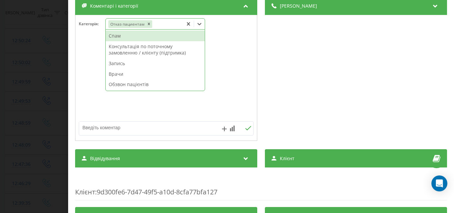
scroll to position [100, 0]
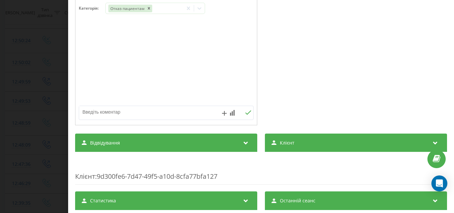
click at [96, 114] on textarea at bounding box center [148, 112] width 139 height 12
type textarea "електроміографія-Музика"
click at [51, 66] on div "Дзвінок : ua11_-1758448202.7454183 1 x 00:00 00:26 00:26 Транскрипція Для AI-ан…" at bounding box center [227, 106] width 454 height 213
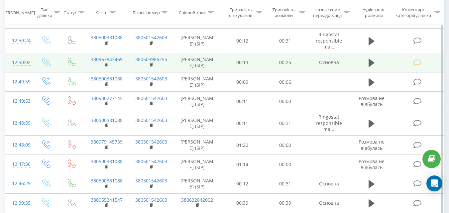
scroll to position [410, 0]
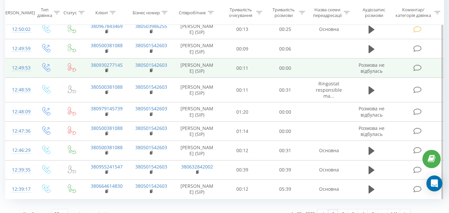
click at [417, 72] on icon at bounding box center [417, 68] width 8 height 7
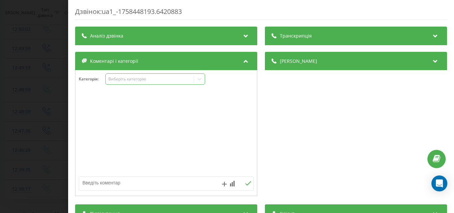
click at [171, 81] on div "Виберіть категорію" at bounding box center [149, 78] width 83 height 5
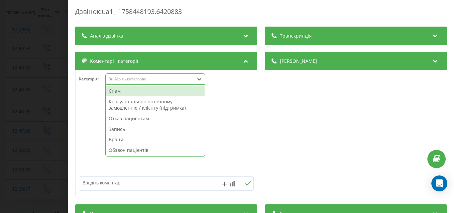
click at [128, 91] on div "Спам" at bounding box center [155, 91] width 99 height 11
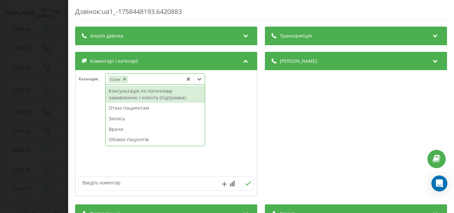
click at [49, 78] on div "Дзвінок : ua1_-1758448193.6420883 Транскрипція Для AI-аналізу майбутніх дзвінкі…" at bounding box center [227, 106] width 454 height 213
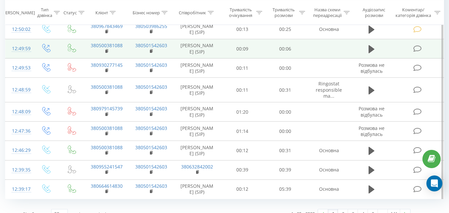
scroll to position [443, 0]
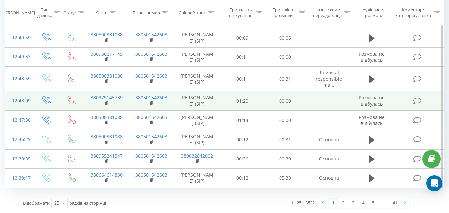
click at [416, 104] on icon at bounding box center [417, 100] width 8 height 7
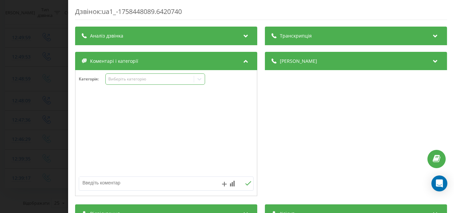
click at [163, 80] on div "Виберіть категорію" at bounding box center [149, 78] width 83 height 5
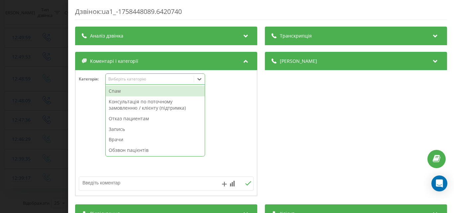
click at [146, 93] on div "Спам" at bounding box center [155, 91] width 99 height 11
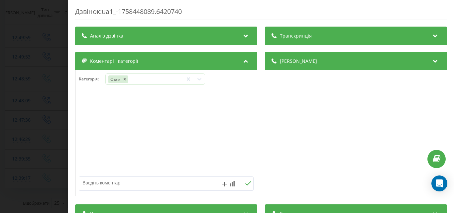
click at [60, 82] on div "Дзвінок : ua1_-1758448089.6420740 Транскрипція Для AI-аналізу майбутніх дзвінкі…" at bounding box center [227, 106] width 454 height 213
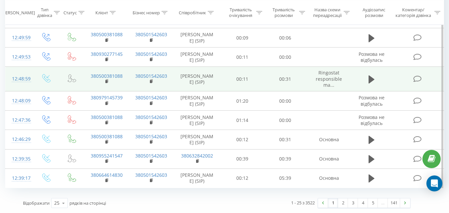
scroll to position [477, 0]
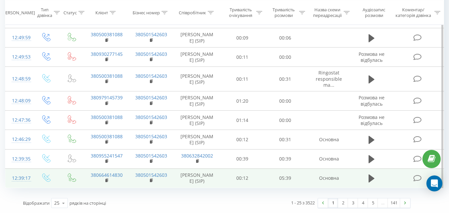
click at [415, 179] on icon at bounding box center [417, 178] width 8 height 7
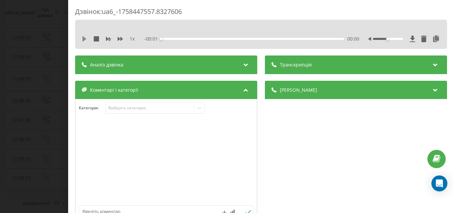
click at [83, 38] on icon at bounding box center [84, 38] width 4 height 5
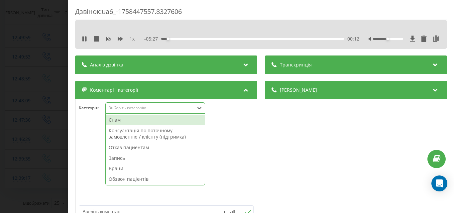
click at [160, 107] on div "Виберіть категорію" at bounding box center [149, 107] width 83 height 5
click at [118, 157] on div "Запись" at bounding box center [155, 158] width 99 height 11
click at [48, 122] on div "Дзвінок : ua6_-1758447557.8327606 1 x - 04:31 01:09 01:09 Транскрипція Для AI-а…" at bounding box center [227, 106] width 454 height 213
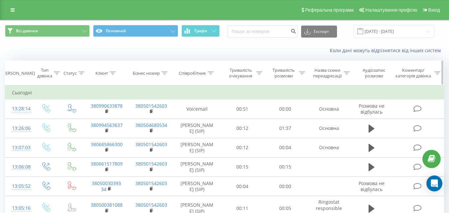
click at [210, 73] on icon at bounding box center [211, 73] width 6 height 3
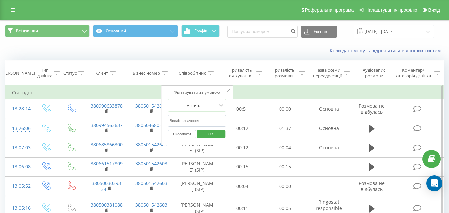
click at [195, 120] on input "text" at bounding box center [197, 121] width 59 height 12
type input "Музика"
click at [206, 134] on span "OK" at bounding box center [211, 134] width 19 height 10
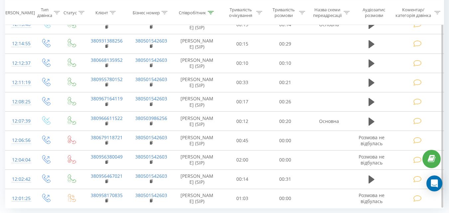
scroll to position [395, 0]
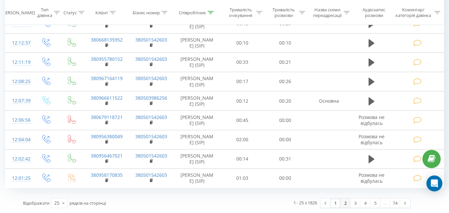
click at [343, 204] on link "2" at bounding box center [346, 203] width 10 height 9
